Goal: Transaction & Acquisition: Book appointment/travel/reservation

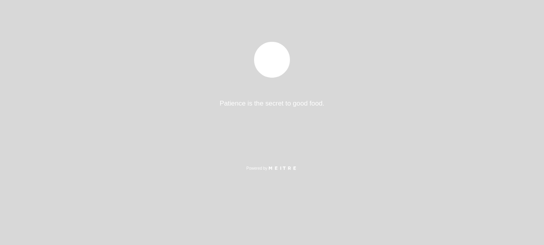
select select "pt"
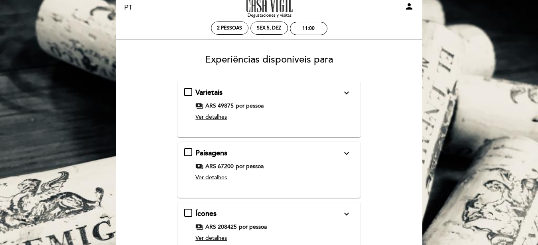
scroll to position [41, 0]
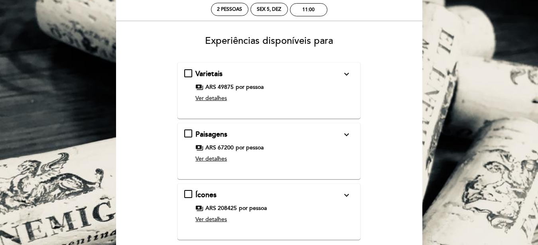
click at [217, 99] on span "Ver detalhes" at bounding box center [210, 98] width 31 height 7
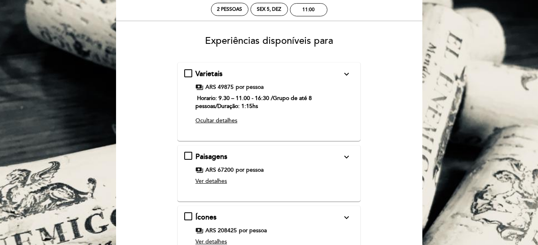
click at [206, 177] on div "Ver detalhes" at bounding box center [268, 181] width 146 height 8
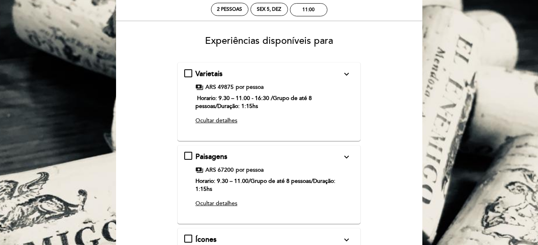
click at [348, 74] on icon "expand_more" at bounding box center [347, 74] width 10 height 10
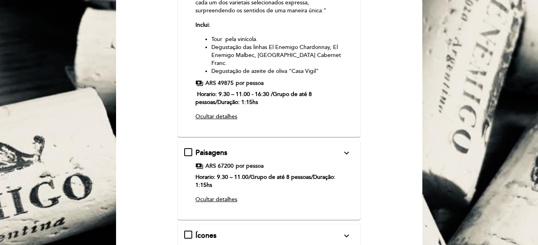
scroll to position [163, 0]
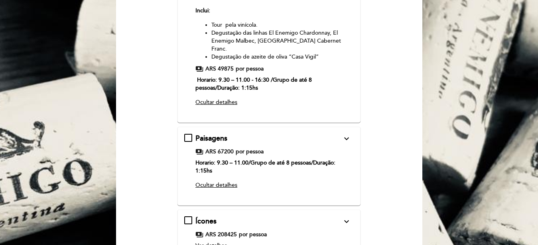
click at [347, 134] on icon "expand_more" at bounding box center [347, 139] width 10 height 10
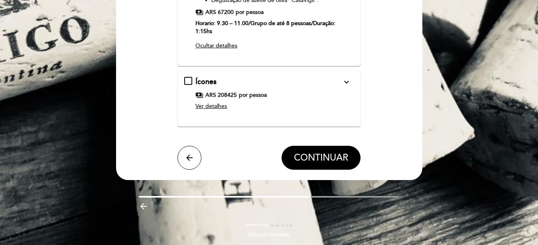
scroll to position [66, 0]
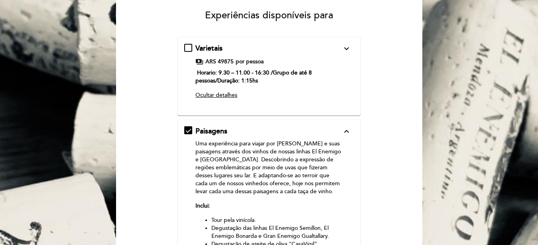
click at [186, 47] on div "Varietais expand_more Uma experiência para descobrir e se surpreender com os vi…" at bounding box center [268, 72] width 169 height 59
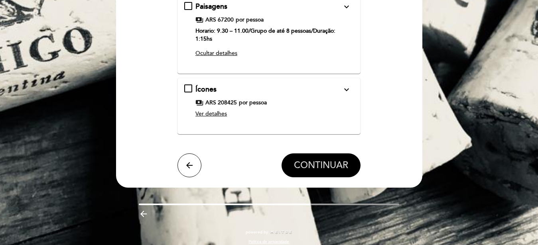
click at [312, 161] on span "CONTINUAR" at bounding box center [321, 165] width 54 height 11
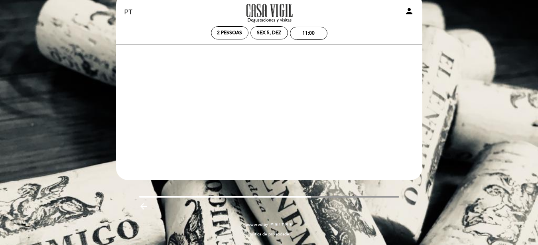
scroll to position [17, 0]
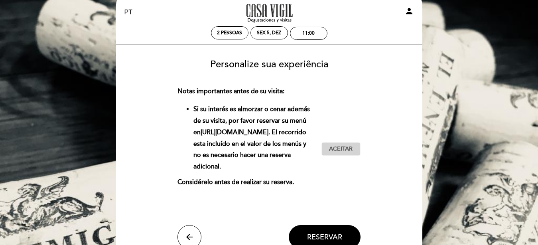
click at [343, 153] on span "Aceitar" at bounding box center [341, 149] width 24 height 8
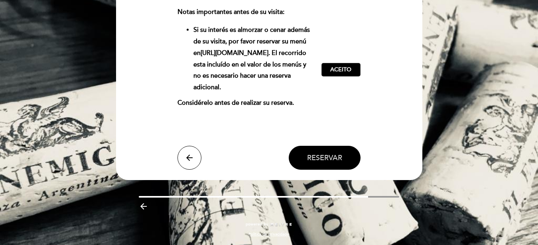
click at [325, 163] on button "Reservar" at bounding box center [325, 158] width 72 height 24
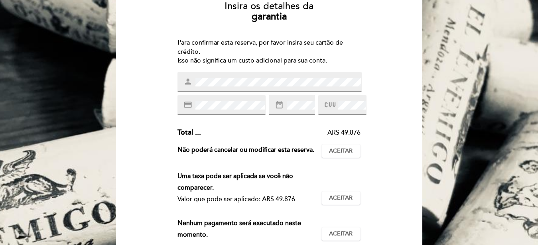
scroll to position [81, 0]
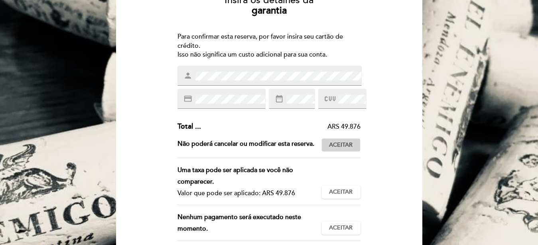
click at [343, 149] on span "Aceitar" at bounding box center [341, 145] width 24 height 8
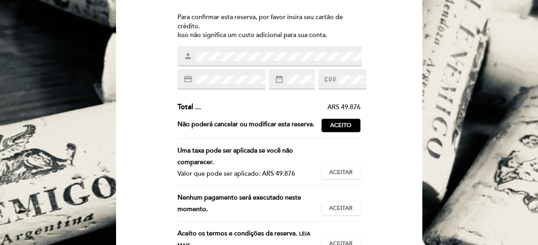
scroll to position [122, 0]
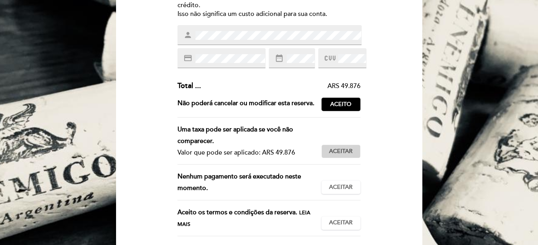
click at [345, 156] on span "Aceitar" at bounding box center [341, 151] width 24 height 8
click at [337, 192] on span "Aceitar" at bounding box center [341, 187] width 24 height 8
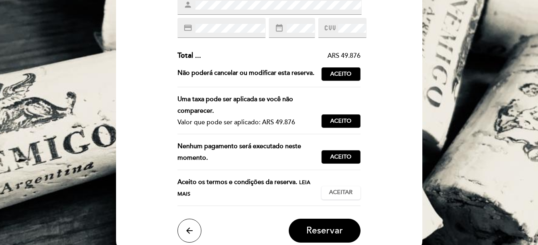
scroll to position [203, 0]
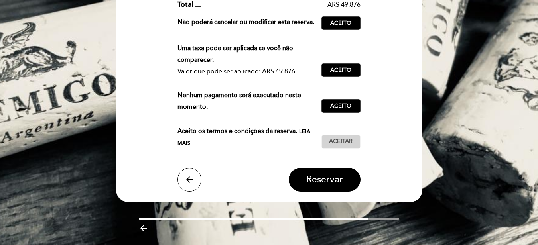
click at [346, 146] on span "Aceitar" at bounding box center [341, 142] width 24 height 8
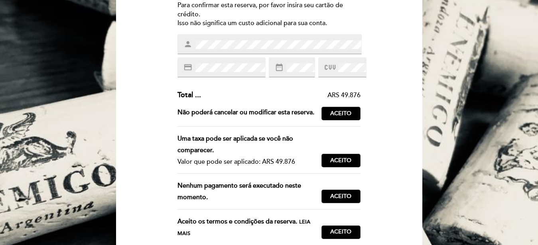
scroll to position [41, 0]
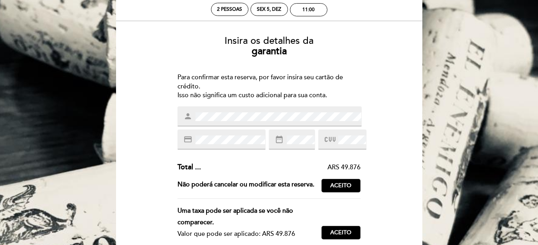
click at [344, 134] on div at bounding box center [342, 140] width 48 height 20
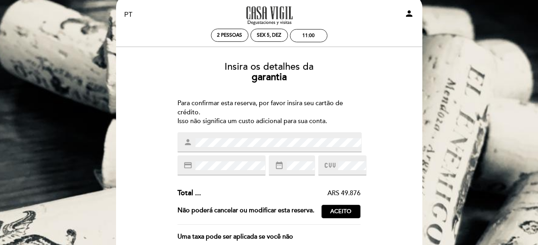
scroll to position [0, 0]
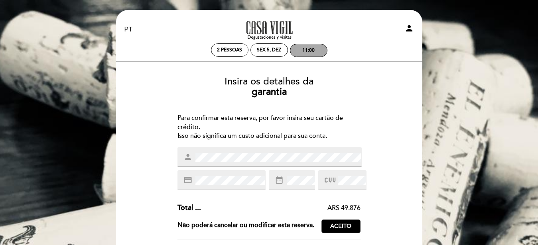
click at [312, 50] on div "11:00" at bounding box center [308, 50] width 12 height 6
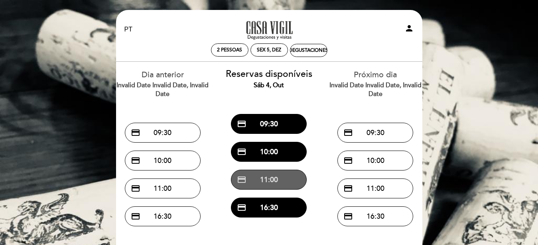
click at [268, 184] on button "credit_card 11:00" at bounding box center [269, 180] width 76 height 20
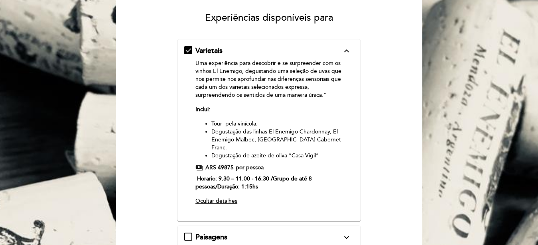
scroll to position [81, 0]
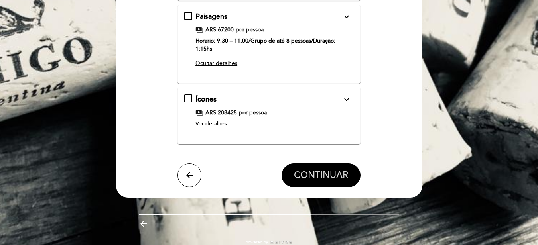
click at [312, 170] on span "CONTINUAR" at bounding box center [321, 175] width 54 height 11
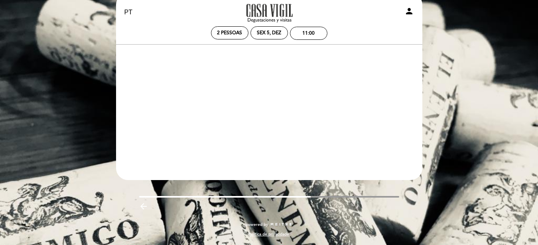
scroll to position [17, 0]
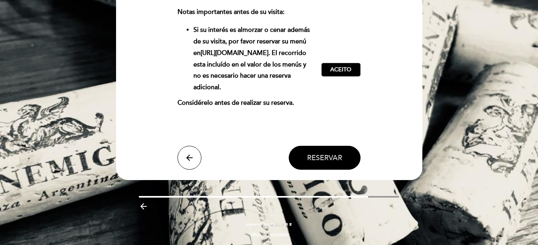
click at [312, 162] on span "Reservar" at bounding box center [324, 157] width 35 height 9
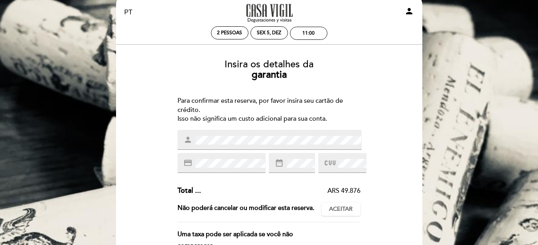
scroll to position [0, 0]
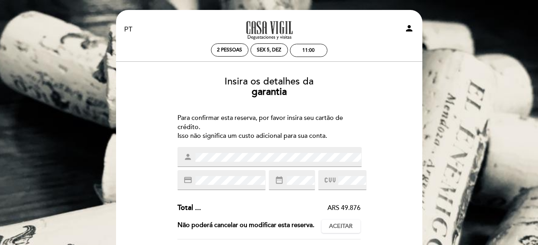
click at [330, 180] on icon at bounding box center [329, 180] width 11 height 13
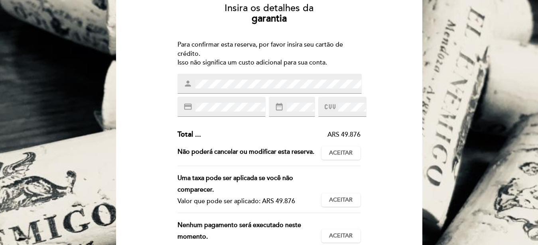
scroll to position [81, 0]
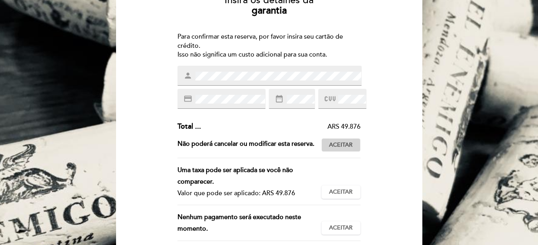
click at [336, 149] on span "Aceitar" at bounding box center [341, 145] width 24 height 8
click at [342, 196] on span "Aceitar" at bounding box center [341, 192] width 24 height 8
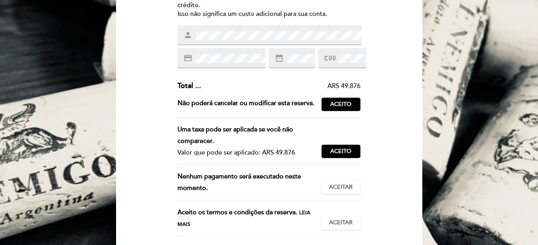
scroll to position [163, 0]
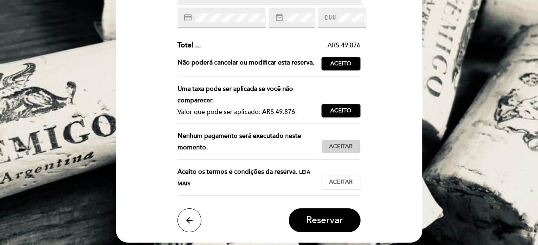
click at [340, 151] on span "Aceitar" at bounding box center [341, 147] width 24 height 8
click at [350, 186] on button "Aceitar Aceito" at bounding box center [340, 183] width 39 height 14
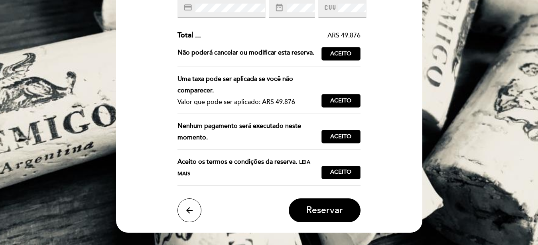
scroll to position [194, 0]
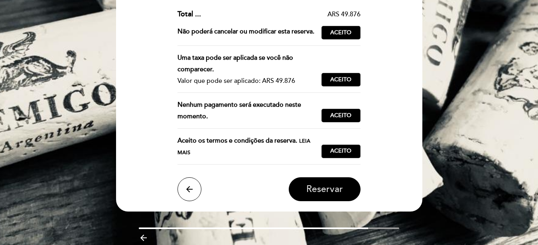
click at [318, 194] on span "Reservar" at bounding box center [324, 189] width 37 height 11
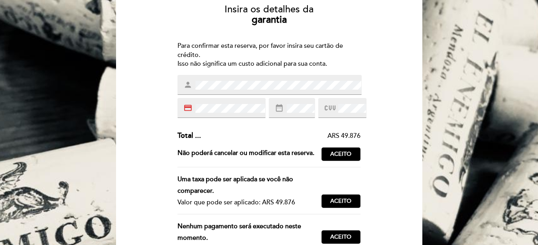
scroll to position [72, 0]
click at [249, 103] on div "credit_card" at bounding box center [221, 108] width 88 height 20
click at [389, 97] on div "Insira os detalhes da garantia Para confirmar esta reserva, por favor insira se…" at bounding box center [269, 169] width 295 height 343
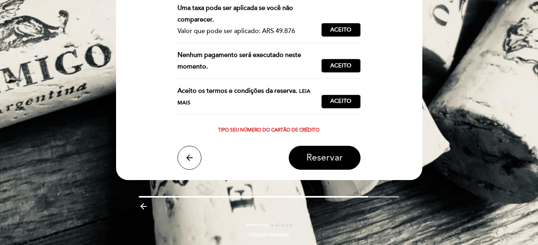
click at [324, 158] on span "Reservar" at bounding box center [324, 157] width 37 height 11
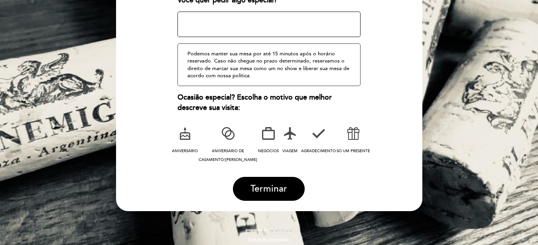
scroll to position [146, 0]
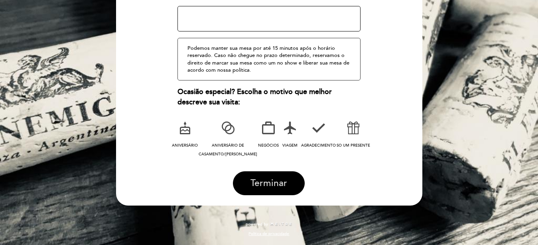
click at [274, 181] on span "Terminar" at bounding box center [268, 183] width 37 height 11
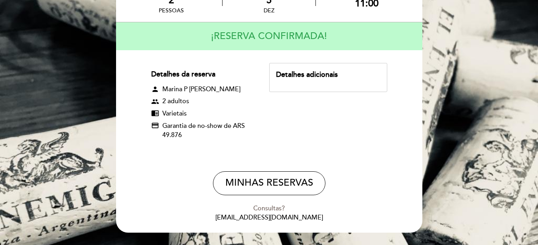
scroll to position [81, 0]
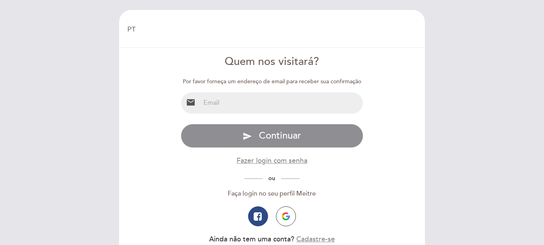
select select "pt"
click at [260, 107] on input "email" at bounding box center [281, 102] width 163 height 21
click at [258, 105] on input "email" at bounding box center [281, 102] width 163 height 21
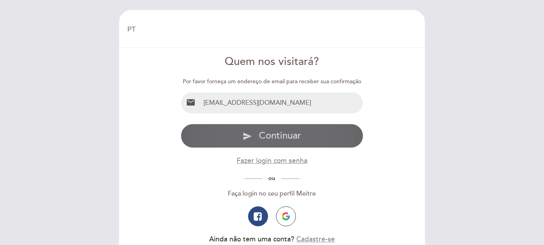
type input "[EMAIL_ADDRESS][DOMAIN_NAME]"
click at [259, 139] on button "send Continuar" at bounding box center [272, 136] width 183 height 24
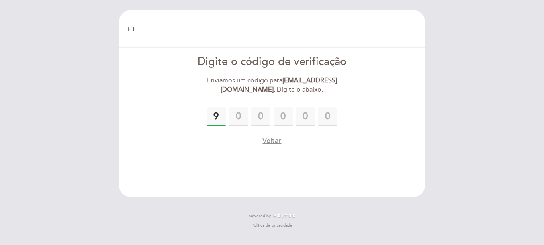
type input "9"
type input "2"
type input "4"
type input "9"
type input "7"
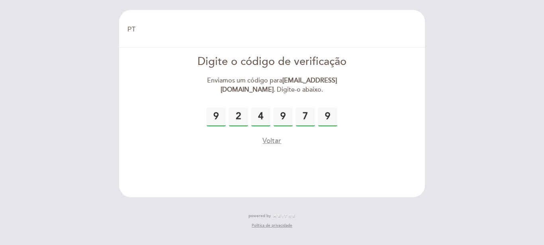
type input "9"
